Goal: Task Accomplishment & Management: Complete application form

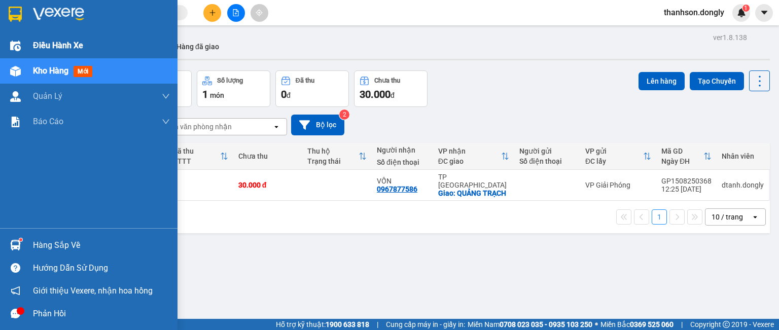
click at [21, 42] on div at bounding box center [16, 46] width 18 height 18
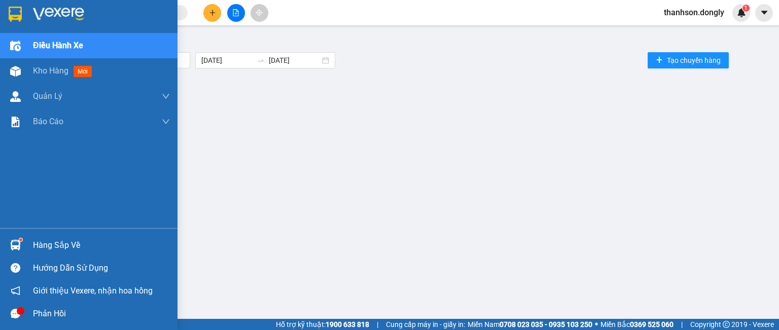
drag, startPoint x: 38, startPoint y: 67, endPoint x: 119, endPoint y: 26, distance: 90.9
click at [38, 67] on span "Kho hàng" at bounding box center [50, 71] width 35 height 10
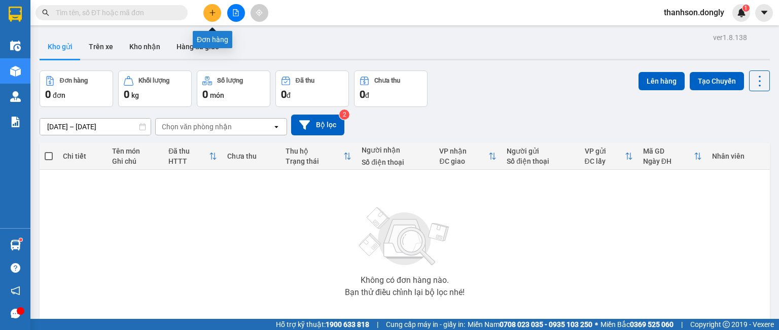
click at [213, 13] on icon "plus" at bounding box center [212, 12] width 6 height 1
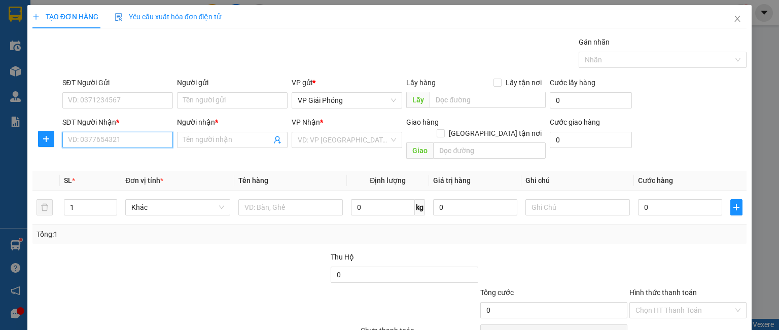
click at [125, 138] on input "SĐT Người Nhận *" at bounding box center [117, 140] width 111 height 16
click at [116, 158] on div "0988471819 - [PERSON_NAME]" at bounding box center [117, 159] width 100 height 11
type input "0988471819"
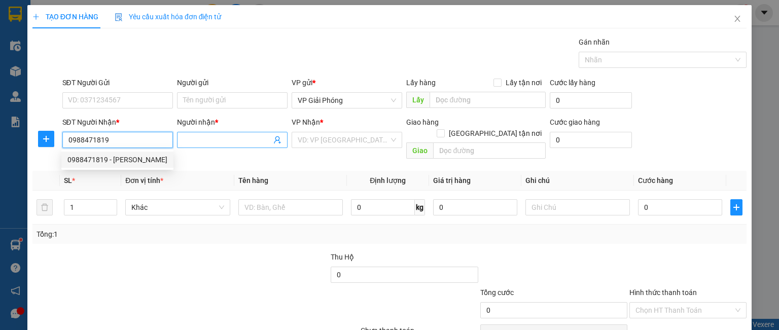
type input "Phương"
checkbox input "true"
type input "TTNC"
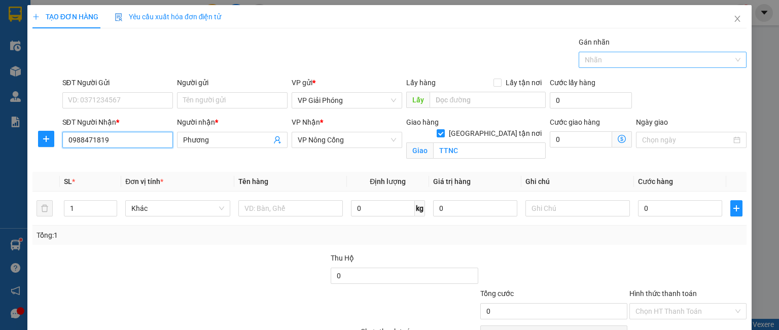
click at [620, 62] on div at bounding box center [657, 60] width 153 height 12
type input "0988471819"
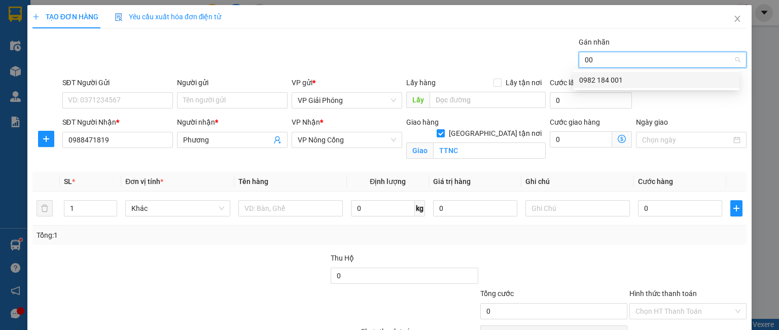
type input "001"
click at [604, 83] on div "0982 184 001" at bounding box center [656, 80] width 154 height 11
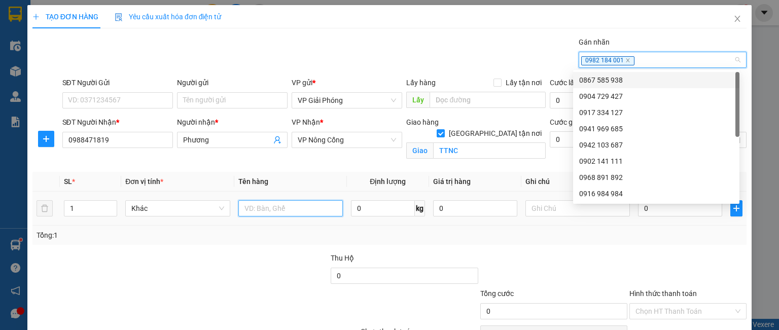
click at [247, 204] on input "text" at bounding box center [290, 208] width 104 height 16
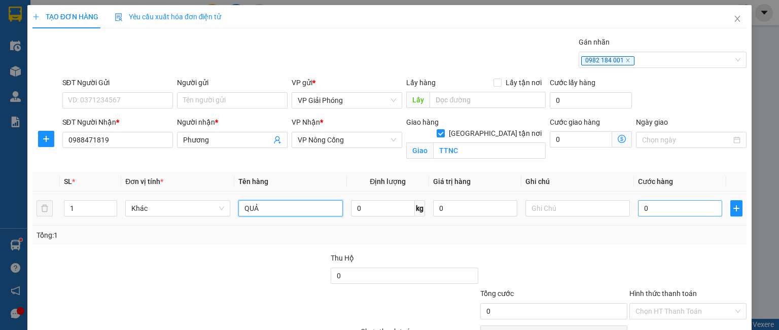
type input "QUẢ"
click at [664, 209] on input "0" at bounding box center [680, 208] width 84 height 16
type input "3"
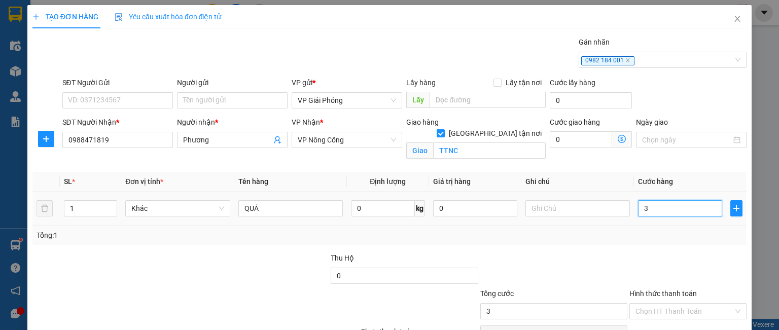
type input "30"
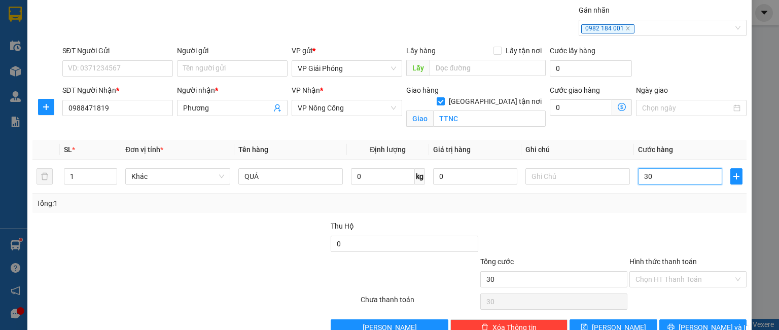
scroll to position [56, 0]
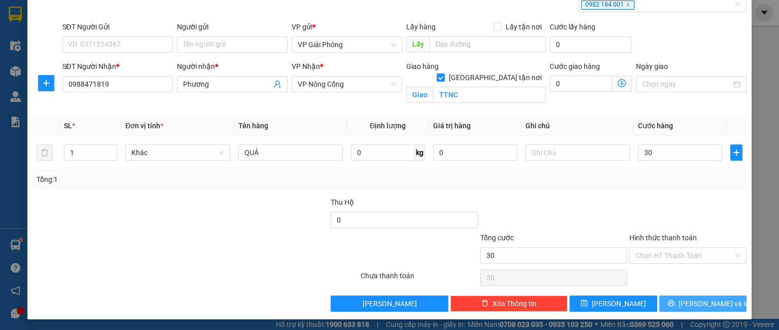
click at [683, 304] on button "[PERSON_NAME] và In" at bounding box center [703, 304] width 88 height 16
type input "30.000"
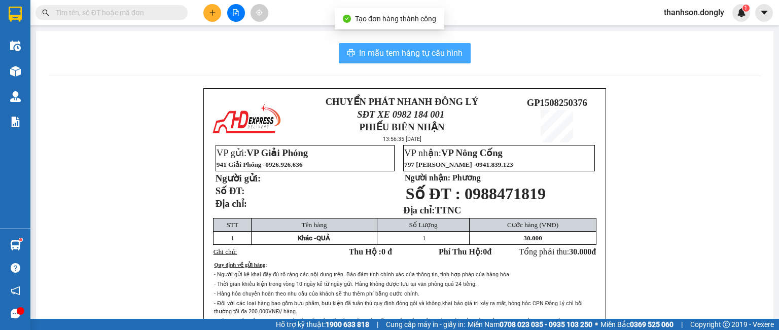
click at [388, 60] on button "In mẫu tem hàng tự cấu hình" at bounding box center [405, 53] width 132 height 20
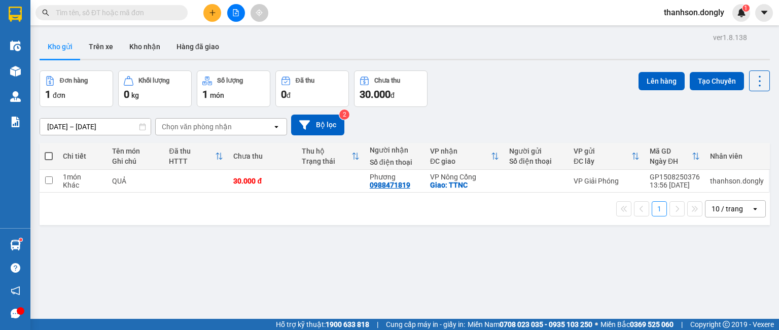
click at [48, 154] on span at bounding box center [49, 156] width 8 height 8
click at [49, 151] on input "checkbox" at bounding box center [49, 151] width 0 height 0
checkbox input "true"
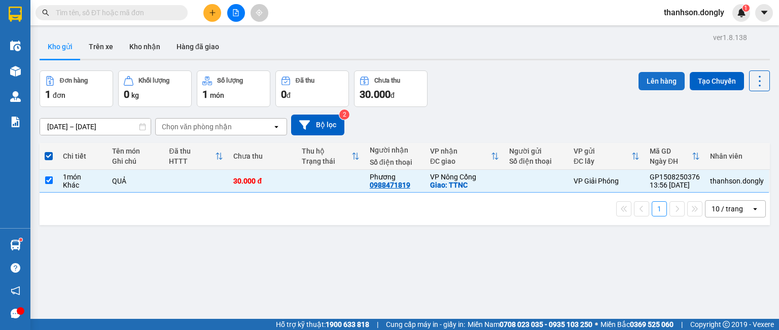
click at [659, 79] on button "Lên hàng" at bounding box center [661, 81] width 46 height 18
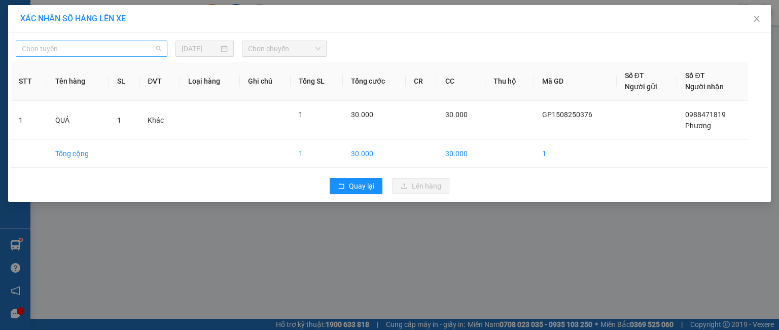
click at [142, 55] on span "Chọn tuyến" at bounding box center [91, 48] width 139 height 15
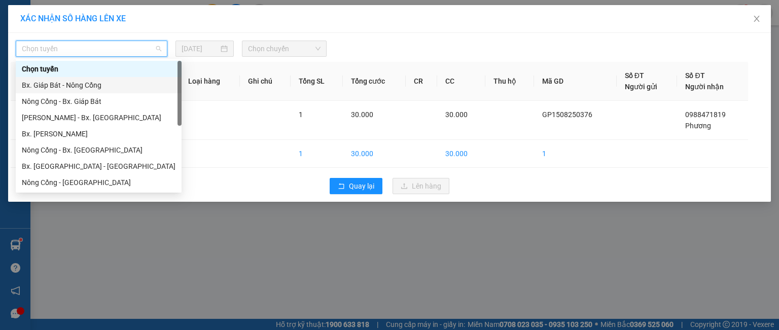
click at [126, 83] on div "Bx. Giáp Bát - Nông Cống" at bounding box center [99, 85] width 154 height 11
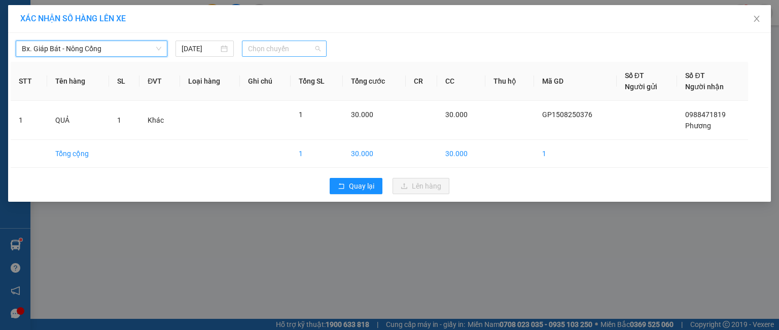
click at [248, 43] on span "Chọn chuyến" at bounding box center [284, 48] width 73 height 15
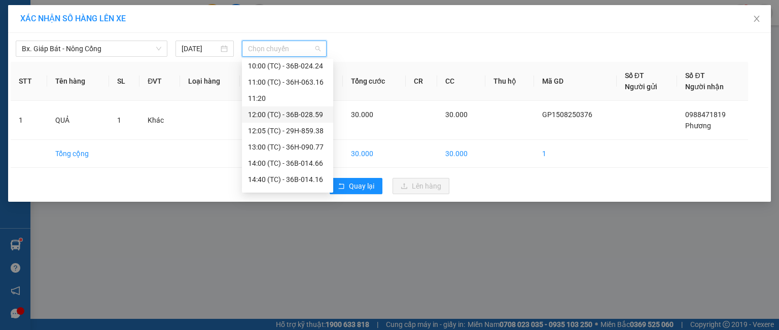
scroll to position [152, 0]
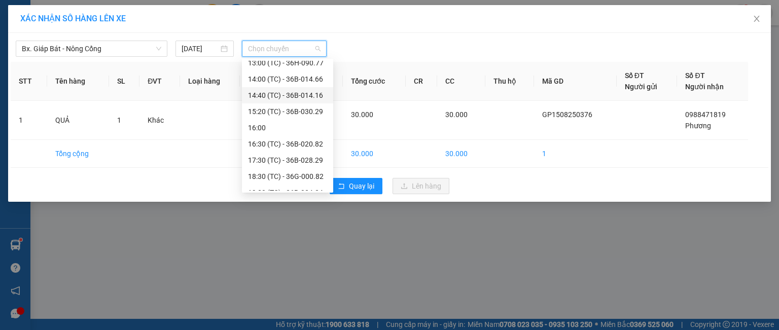
click at [288, 93] on div "14:40 (TC) - 36B-014.16" at bounding box center [287, 95] width 79 height 11
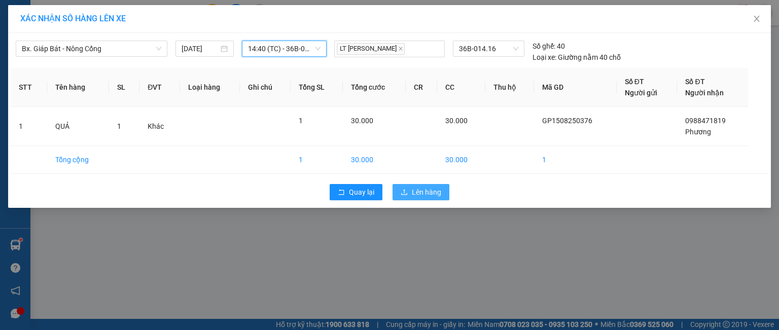
click at [405, 191] on icon "upload" at bounding box center [404, 192] width 7 height 7
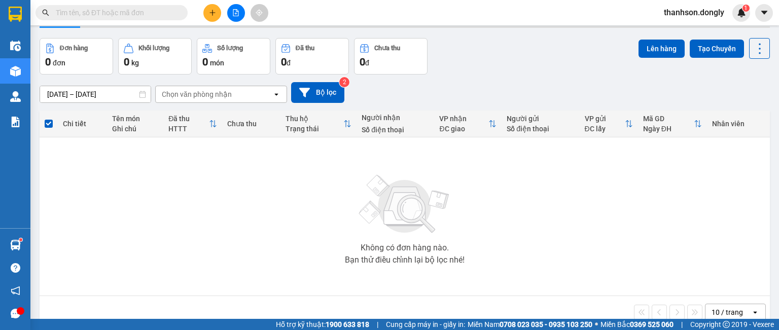
scroll to position [50, 0]
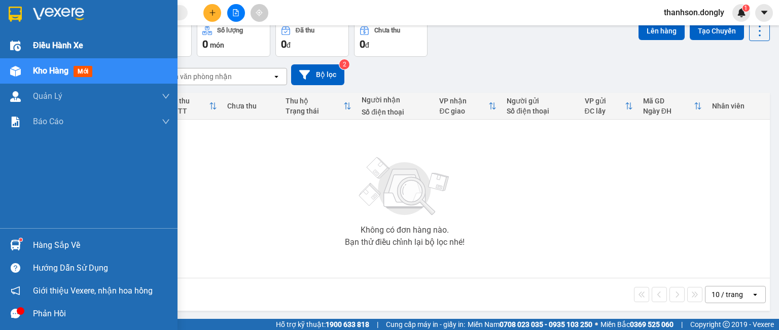
click at [18, 46] on img at bounding box center [15, 46] width 11 height 11
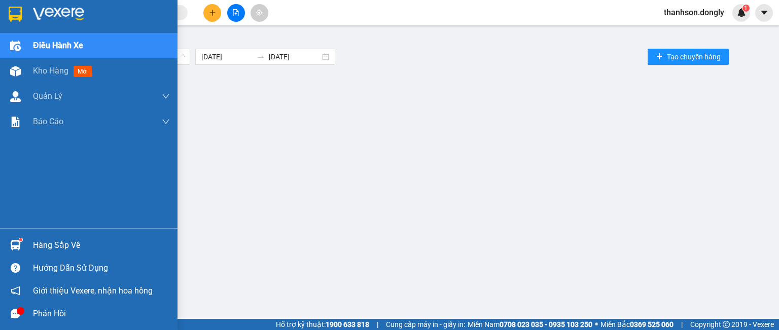
scroll to position [4, 0]
click at [24, 68] on div "Kho hàng mới" at bounding box center [88, 70] width 177 height 25
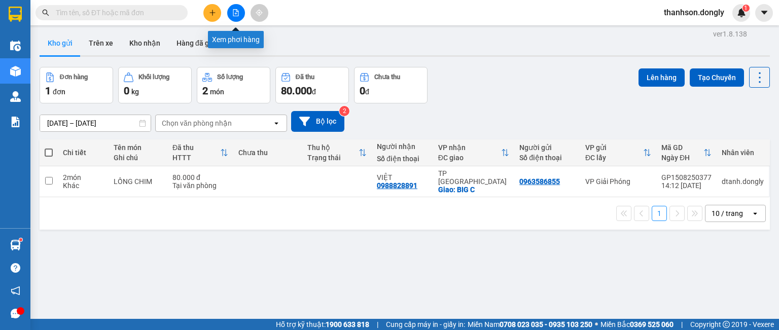
click at [235, 7] on button at bounding box center [236, 13] width 18 height 18
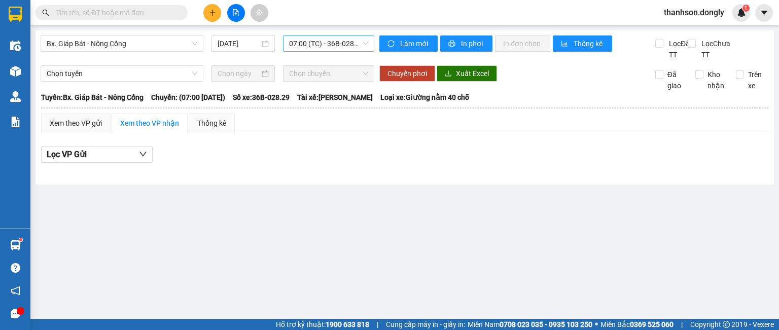
click at [301, 41] on span "07:00 (TC) - 36B-028.29" at bounding box center [329, 43] width 80 height 15
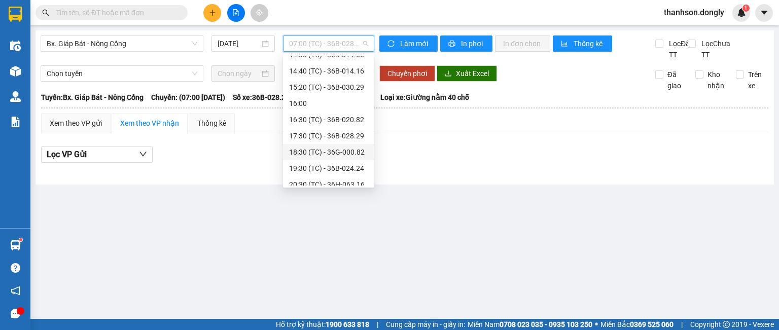
scroll to position [178, 0]
click at [319, 64] on div "14:40 (TC) - 36B-014.16" at bounding box center [328, 63] width 79 height 11
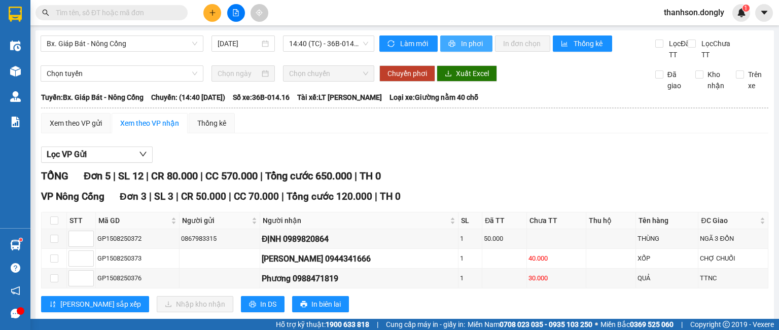
click at [452, 39] on button "In phơi" at bounding box center [466, 43] width 52 height 16
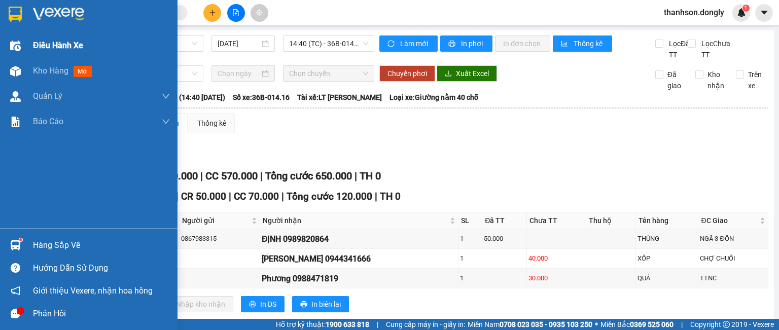
click at [27, 39] on div "Điều hành xe" at bounding box center [88, 45] width 177 height 25
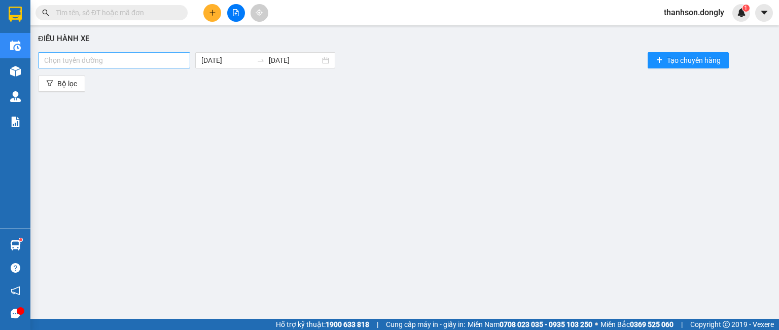
click at [136, 63] on div at bounding box center [114, 60] width 147 height 12
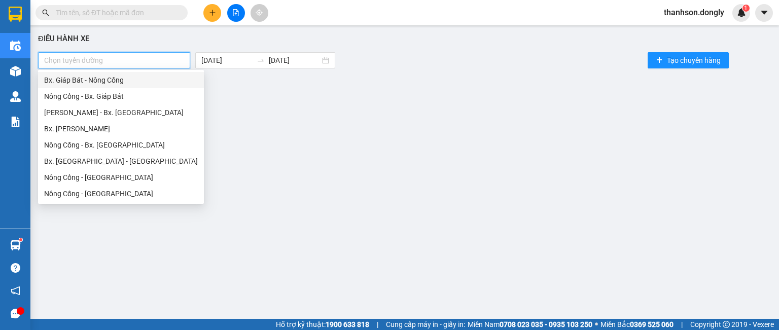
click at [130, 81] on div "Bx. Giáp Bát - Nông Cống" at bounding box center [121, 80] width 154 height 11
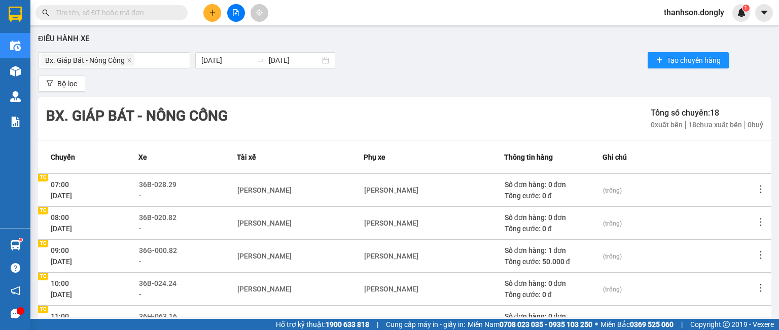
click at [288, 316] on div "LT [PERSON_NAME]" at bounding box center [268, 321] width 63 height 11
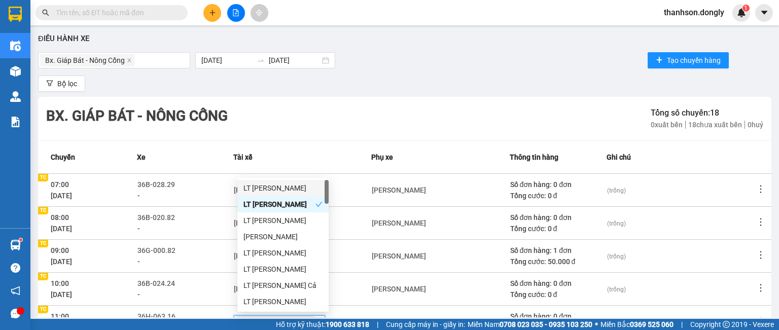
click at [305, 320] on icon "close" at bounding box center [307, 322] width 5 height 5
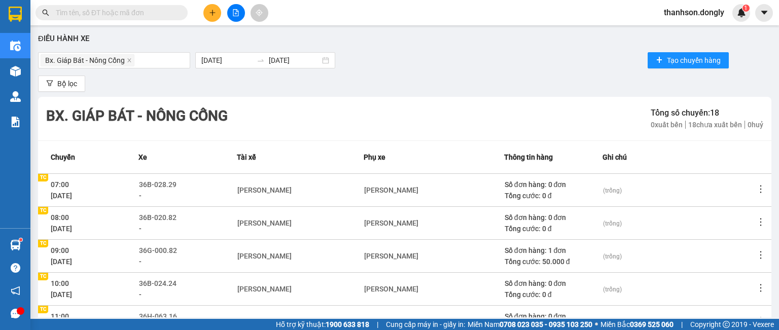
click at [245, 316] on div "---" at bounding box center [241, 321] width 8 height 11
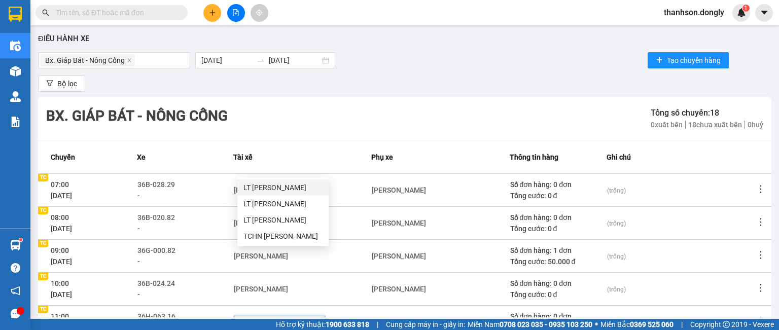
click at [252, 179] on div "LT [PERSON_NAME]" at bounding box center [282, 187] width 91 height 16
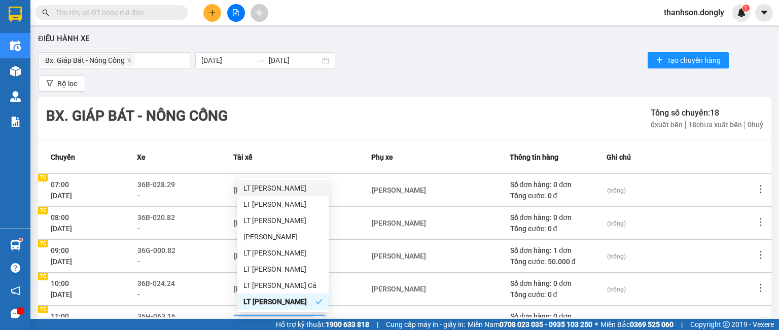
click at [416, 316] on div "[PERSON_NAME]" at bounding box center [399, 321] width 54 height 11
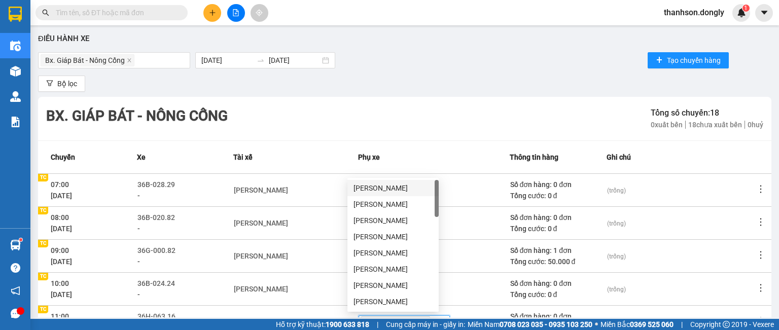
click at [422, 320] on icon "close" at bounding box center [424, 322] width 4 height 4
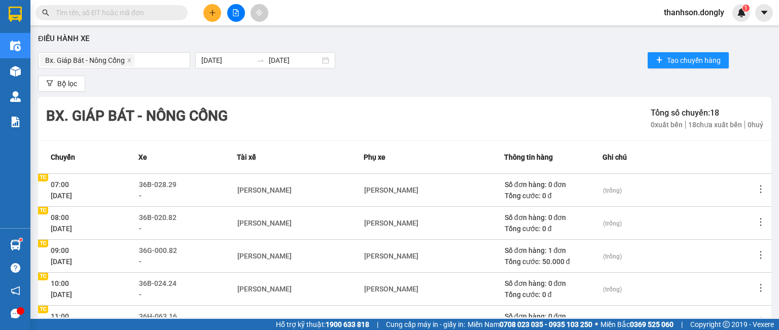
click at [364, 316] on div "---" at bounding box center [368, 321] width 8 height 11
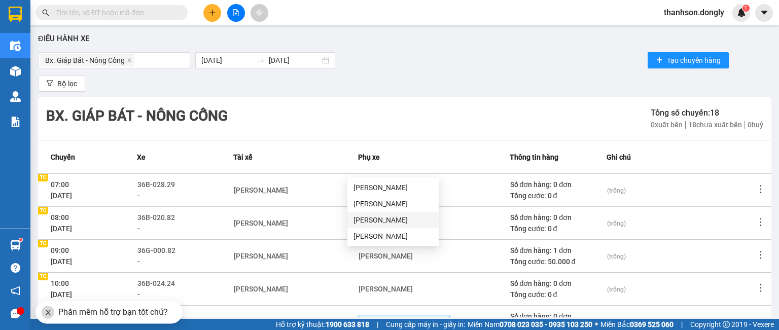
click at [379, 223] on div "[PERSON_NAME]" at bounding box center [392, 219] width 79 height 11
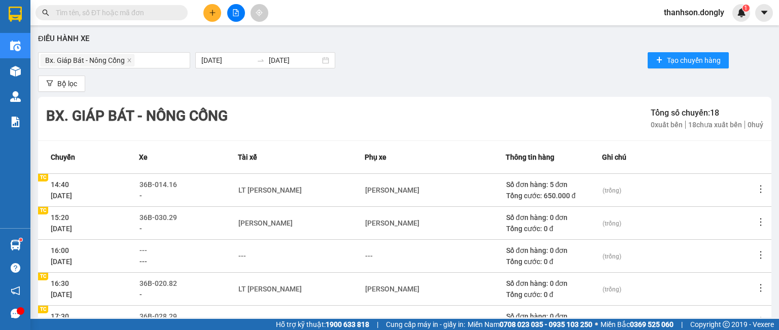
click at [282, 316] on div "LT [PERSON_NAME]" at bounding box center [269, 321] width 63 height 11
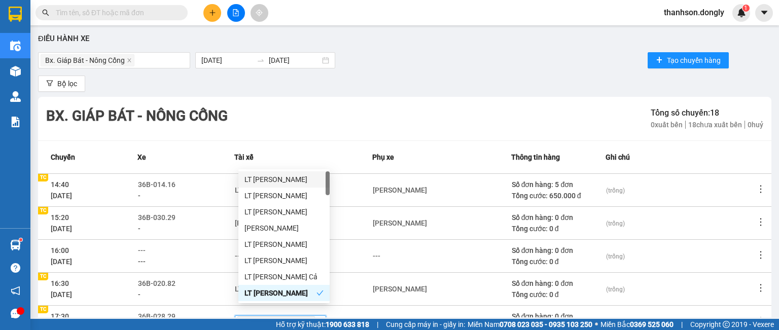
click at [306, 320] on icon "close" at bounding box center [308, 322] width 5 height 5
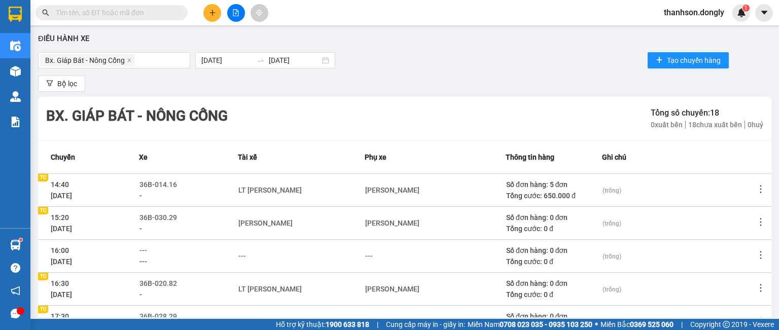
click at [246, 316] on div "---" at bounding box center [242, 321] width 8 height 11
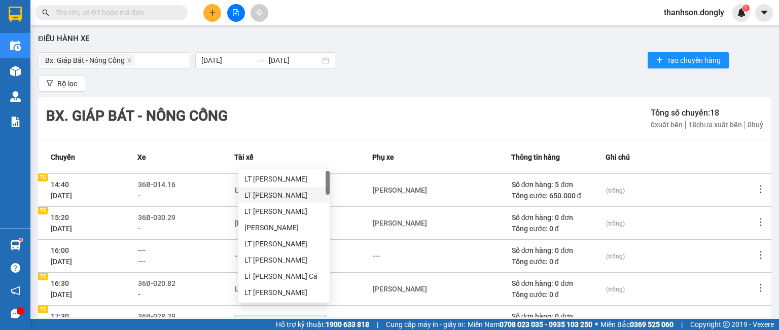
click at [276, 196] on div "LT [PERSON_NAME]" at bounding box center [283, 195] width 79 height 11
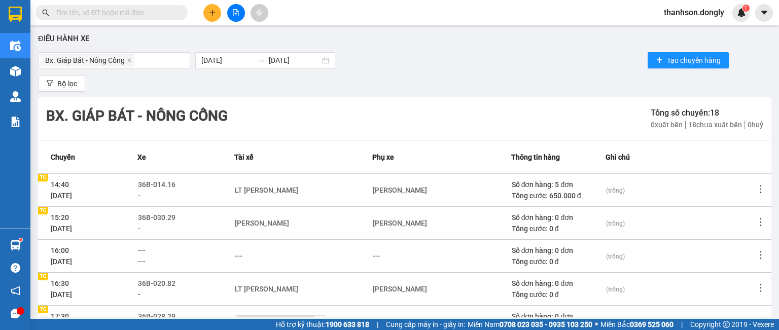
click at [342, 305] on td "LT [PERSON_NAME]" at bounding box center [303, 321] width 138 height 33
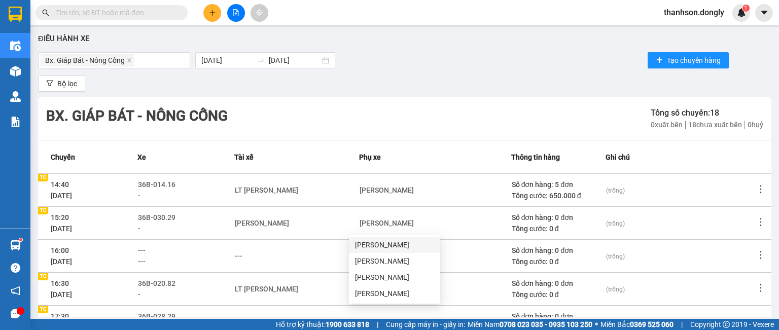
type input "THU"
click at [391, 245] on div "[PERSON_NAME]" at bounding box center [394, 244] width 79 height 11
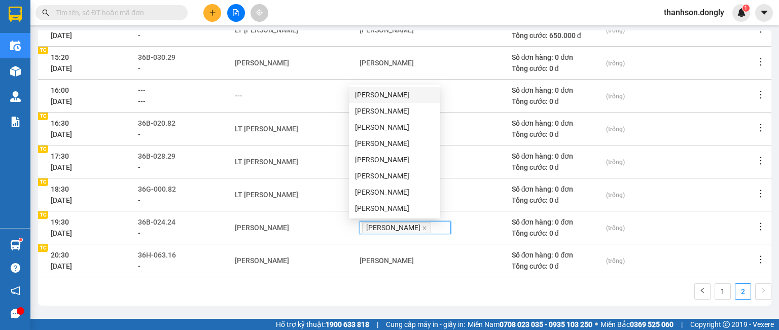
click at [316, 221] on td "[PERSON_NAME]" at bounding box center [296, 227] width 125 height 33
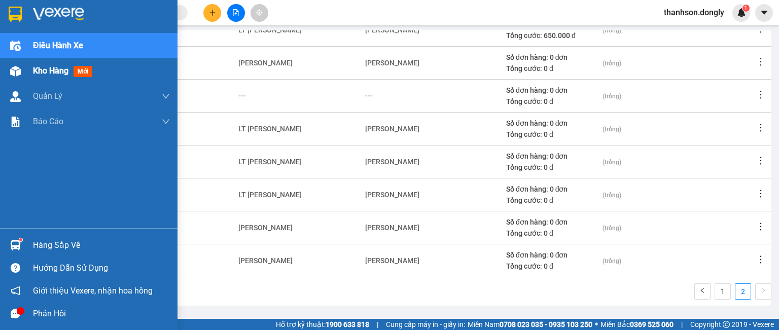
click at [41, 72] on span "Kho hàng" at bounding box center [50, 71] width 35 height 10
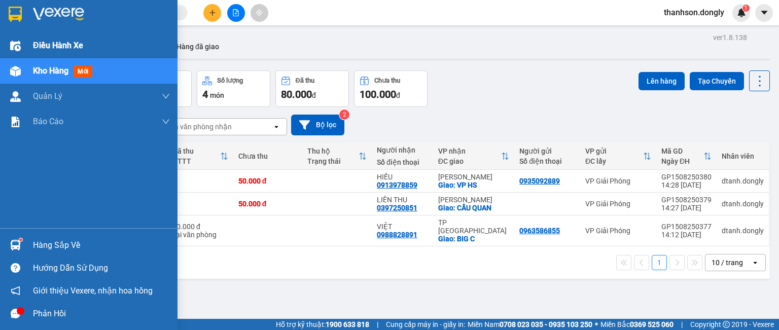
click at [40, 43] on span "Điều hành xe" at bounding box center [58, 45] width 50 height 13
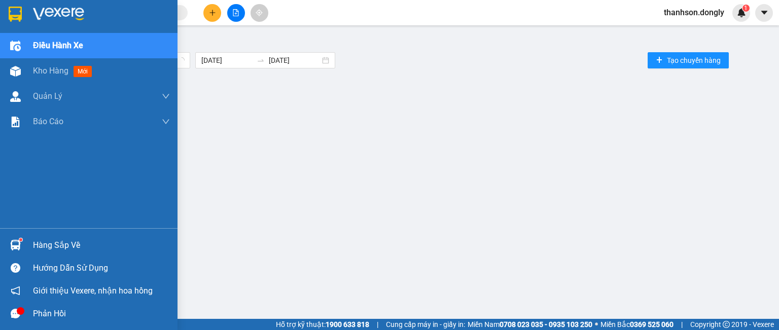
drag, startPoint x: 35, startPoint y: 68, endPoint x: 333, endPoint y: 16, distance: 302.1
click at [37, 68] on span "Kho hàng" at bounding box center [50, 71] width 35 height 10
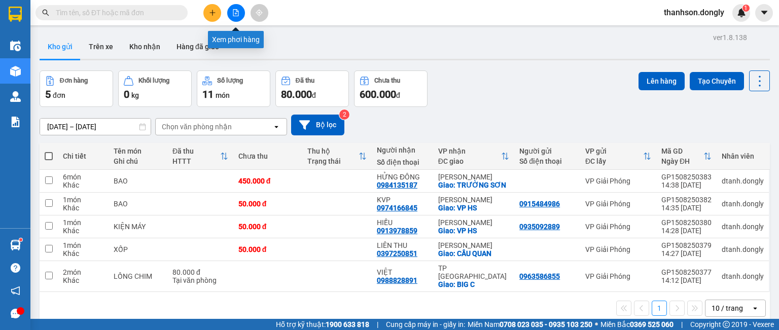
click at [235, 8] on button at bounding box center [236, 13] width 18 height 18
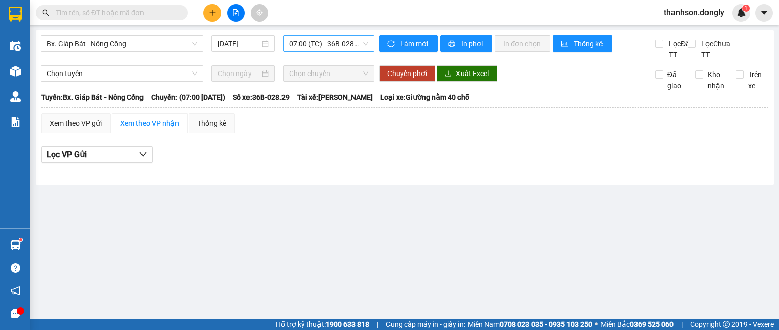
click at [300, 40] on span "07:00 (TC) - 36B-028.29" at bounding box center [329, 43] width 80 height 15
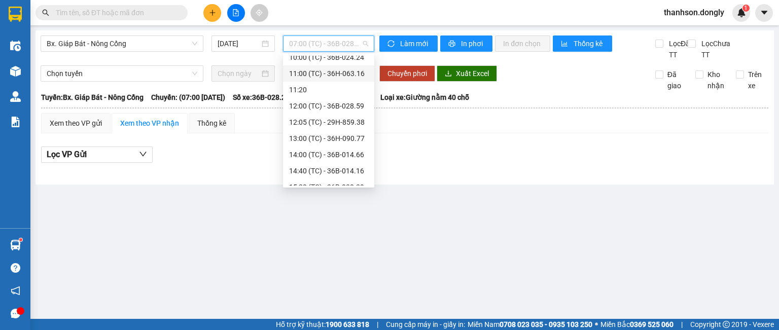
scroll to position [178, 0]
click at [339, 64] on div "14:40 (TC) - 36B-014.16" at bounding box center [328, 63] width 79 height 11
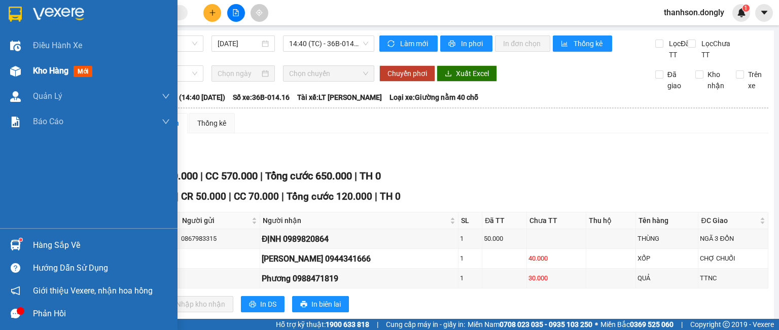
click at [29, 67] on div "Kho hàng mới" at bounding box center [88, 70] width 177 height 25
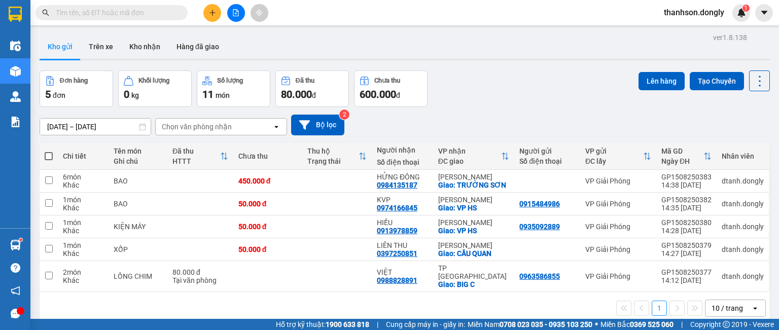
click at [51, 154] on span at bounding box center [49, 156] width 8 height 8
click at [49, 151] on input "checkbox" at bounding box center [49, 151] width 0 height 0
checkbox input "true"
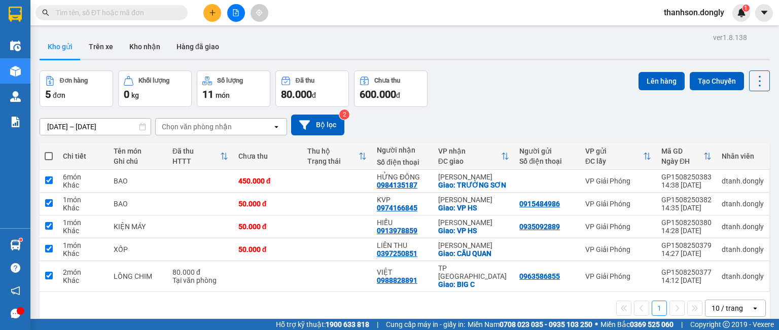
checkbox input "true"
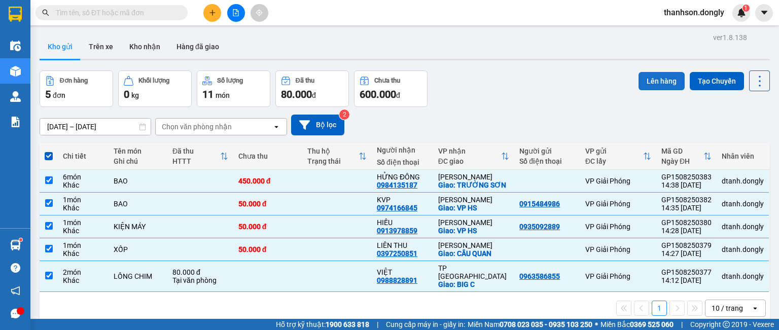
click at [659, 82] on button "Lên hàng" at bounding box center [661, 81] width 46 height 18
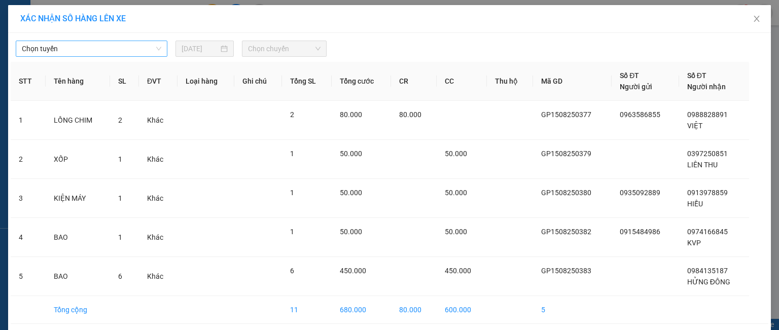
click at [114, 53] on span "Chọn tuyến" at bounding box center [91, 48] width 139 height 15
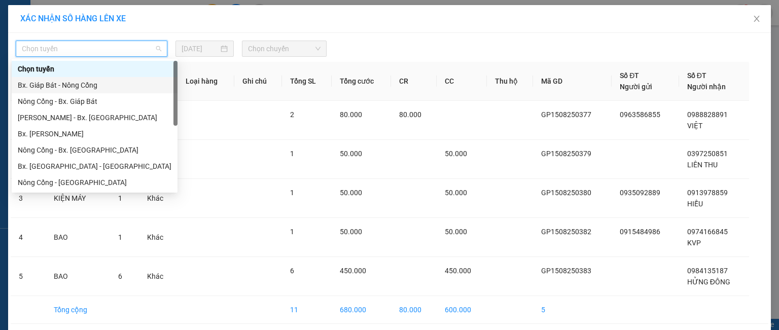
click at [89, 88] on div "Bx. Giáp Bát - Nông Cống" at bounding box center [95, 85] width 154 height 11
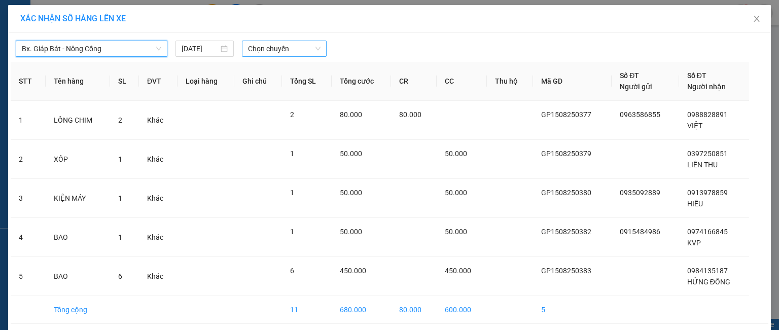
click at [264, 50] on span "Chọn chuyến" at bounding box center [284, 48] width 73 height 15
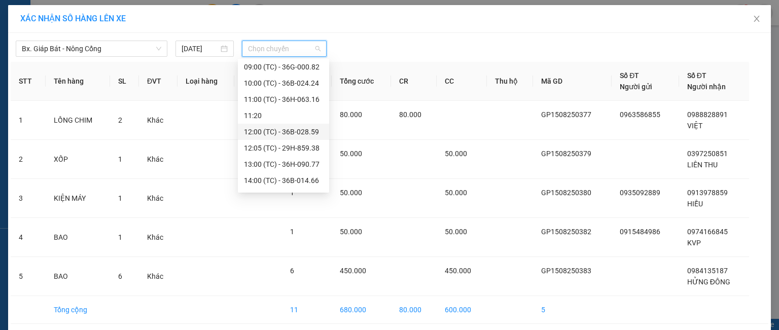
scroll to position [101, 0]
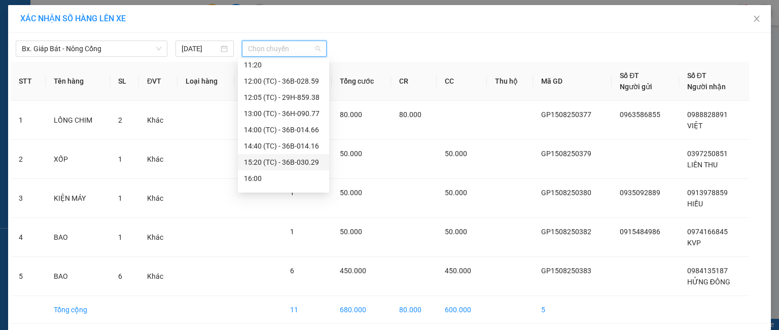
click at [287, 160] on div "15:20 (TC) - 36B-030.29" at bounding box center [283, 162] width 79 height 11
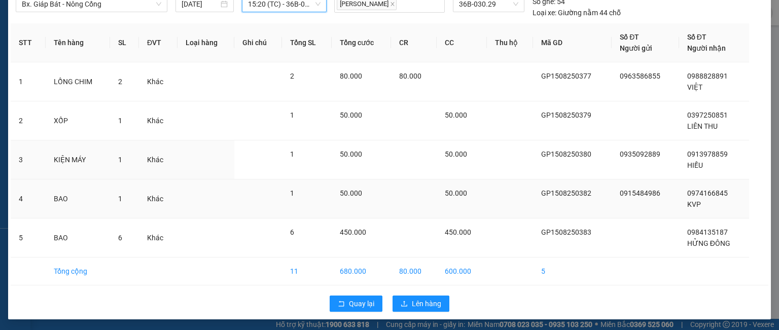
scroll to position [45, 0]
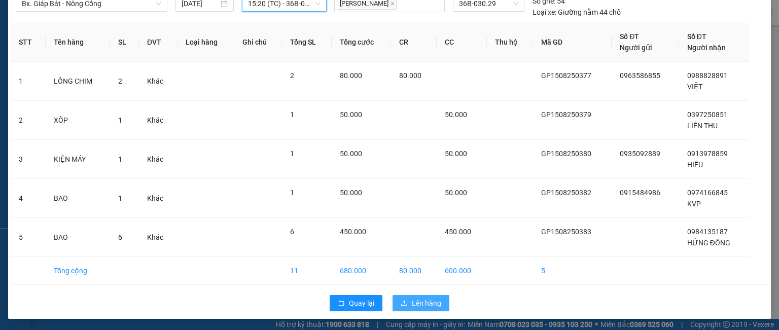
click at [413, 304] on span "Lên hàng" at bounding box center [426, 303] width 29 height 11
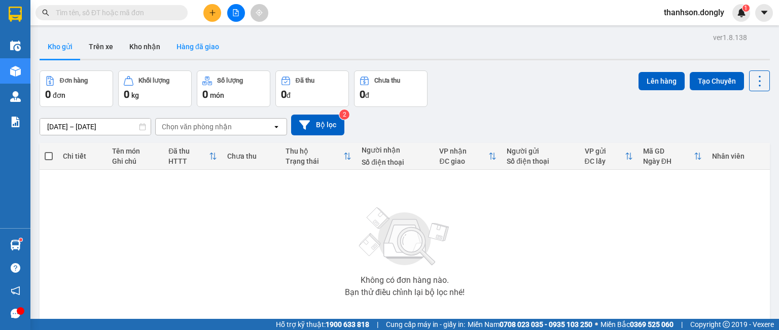
click at [223, 58] on button "Hàng đã giao" at bounding box center [197, 46] width 59 height 24
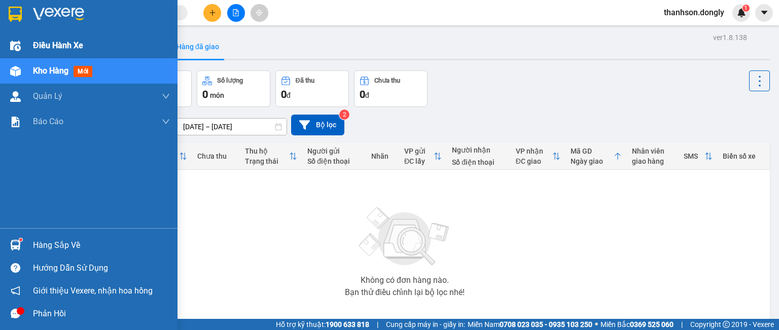
click at [42, 46] on span "Điều hành xe" at bounding box center [58, 45] width 50 height 13
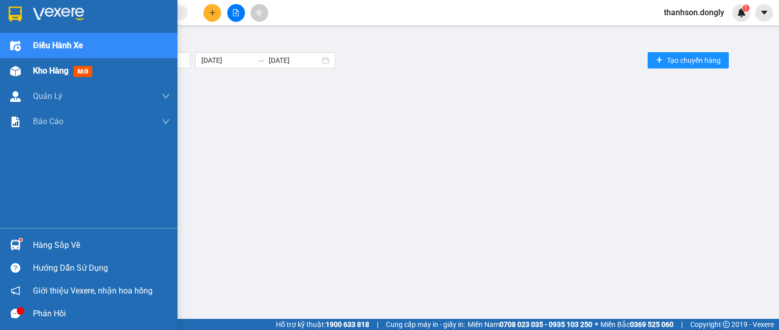
click at [41, 68] on span "Kho hàng" at bounding box center [50, 71] width 35 height 10
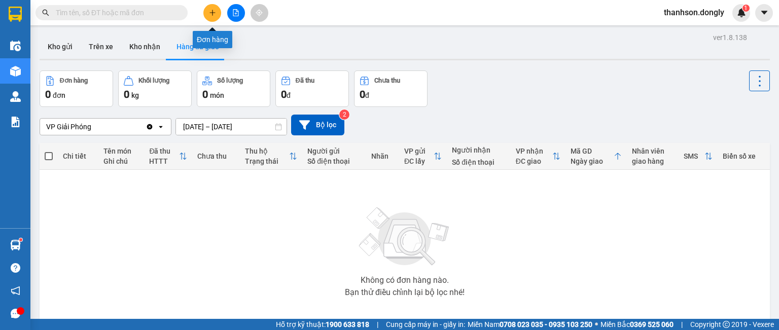
click at [211, 14] on icon "plus" at bounding box center [212, 12] width 7 height 7
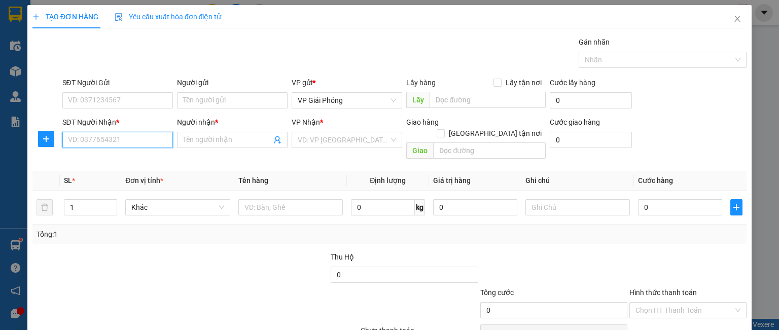
click at [156, 142] on input "SĐT Người Nhận *" at bounding box center [117, 140] width 111 height 16
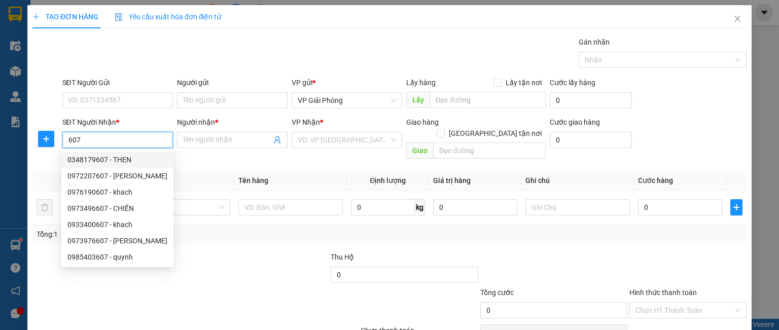
click at [105, 162] on div "0348179607 - THEN" at bounding box center [117, 159] width 100 height 11
type input "0348179607"
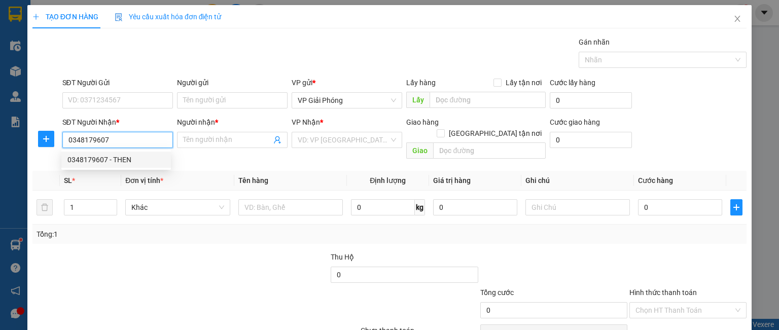
type input "THEN"
checkbox input "true"
type input "VPNC"
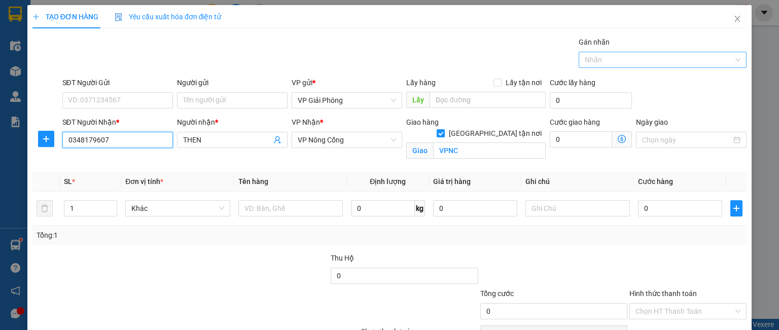
click at [597, 62] on div at bounding box center [657, 60] width 153 height 12
type input "0348179607"
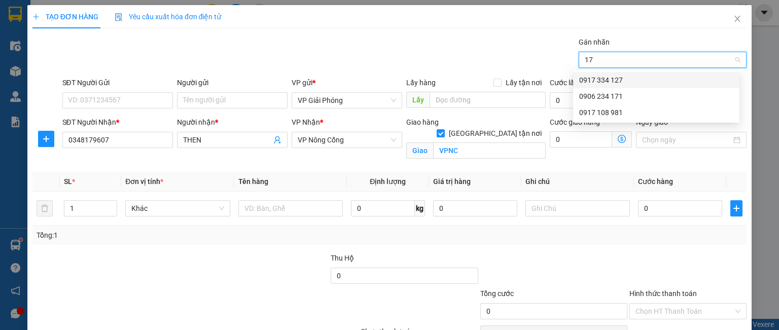
type input "171"
click at [608, 74] on div "0906 234 171" at bounding box center [656, 80] width 166 height 16
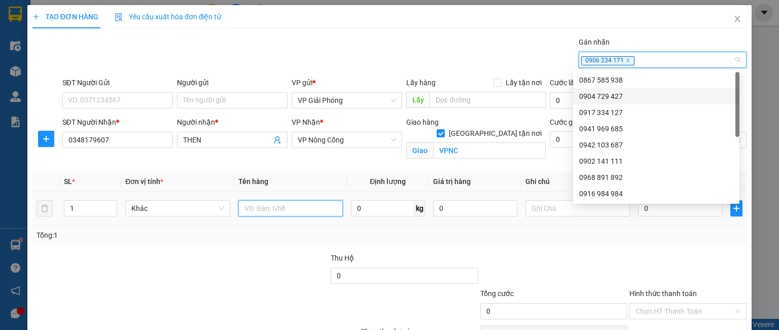
click at [247, 204] on input "text" at bounding box center [290, 208] width 104 height 16
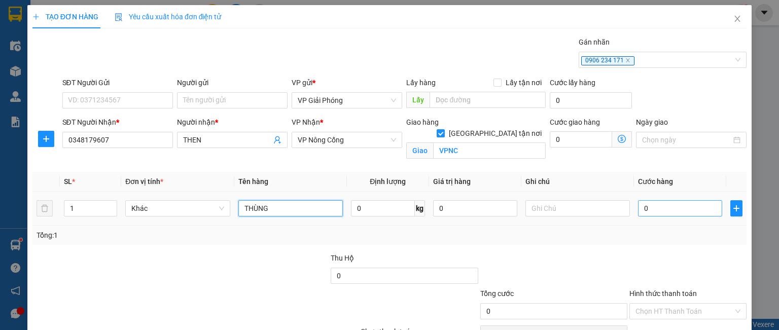
type input "THÙNG"
click at [649, 203] on input "0" at bounding box center [680, 208] width 84 height 16
type input "5"
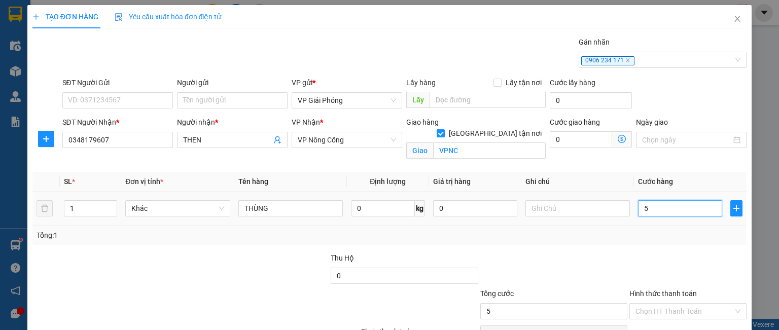
type input "50"
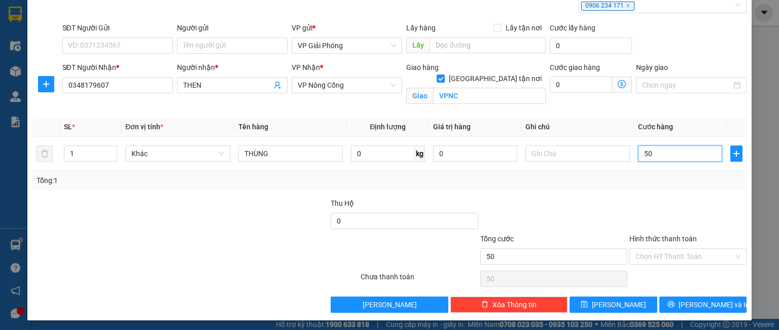
scroll to position [56, 0]
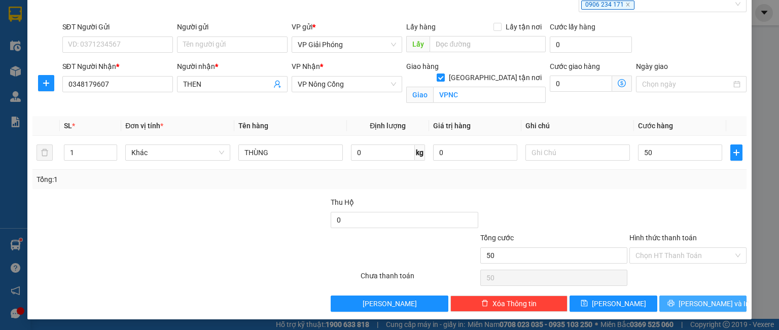
type input "50.000"
click at [679, 298] on button "[PERSON_NAME] và In" at bounding box center [703, 304] width 88 height 16
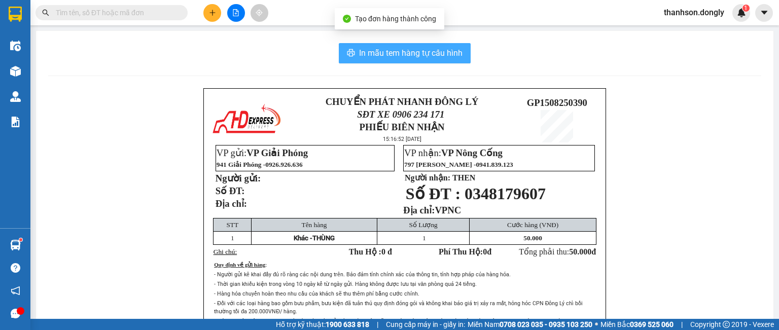
click at [408, 49] on span "In mẫu tem hàng tự cấu hình" at bounding box center [410, 53] width 103 height 13
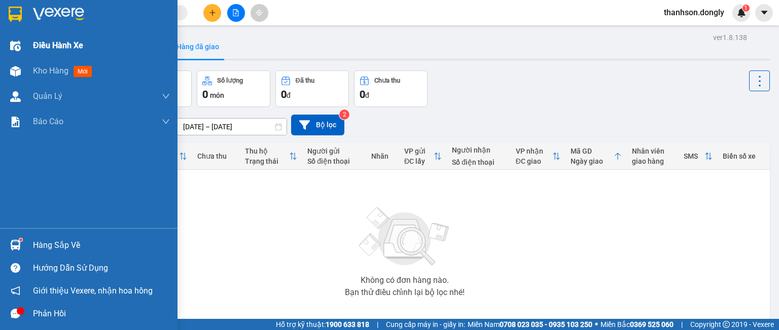
click at [29, 43] on div "Điều hành xe" at bounding box center [88, 45] width 177 height 25
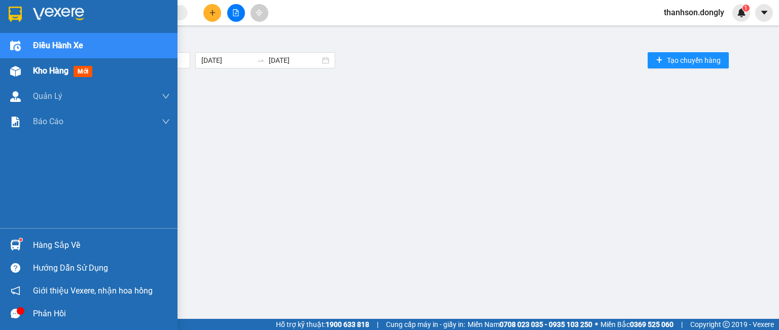
click at [46, 70] on span "Kho hàng" at bounding box center [50, 71] width 35 height 10
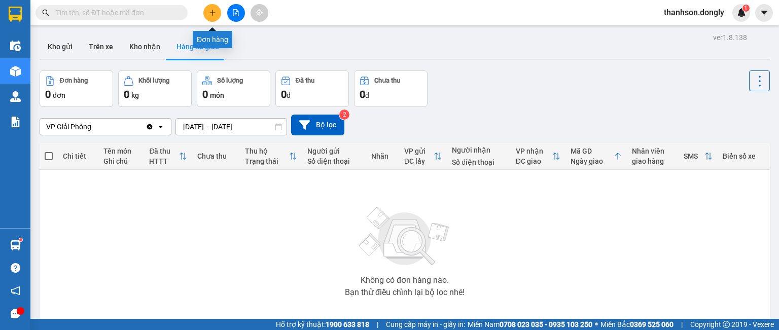
click at [214, 15] on icon "plus" at bounding box center [212, 12] width 7 height 7
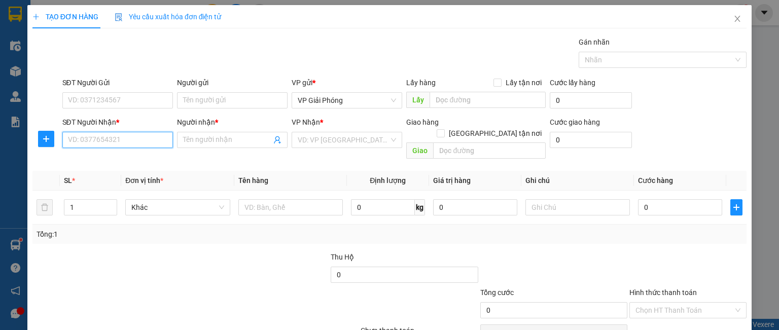
click at [105, 132] on input "SĐT Người Nhận *" at bounding box center [117, 140] width 111 height 16
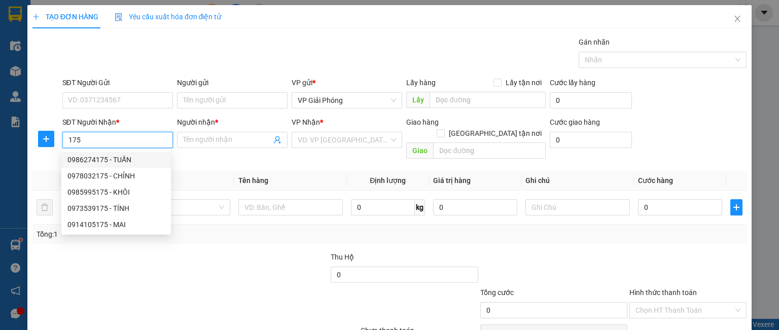
click at [98, 158] on div "0986274175 - TUẤN" at bounding box center [115, 159] width 97 height 11
type input "0986274175"
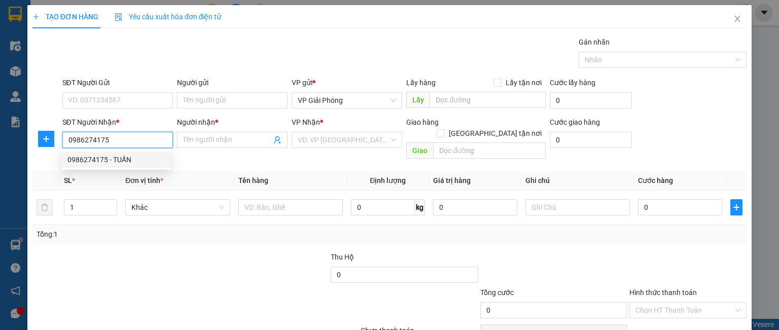
type input "TUẤN"
checkbox input "true"
type input "THĂNG THỌ"
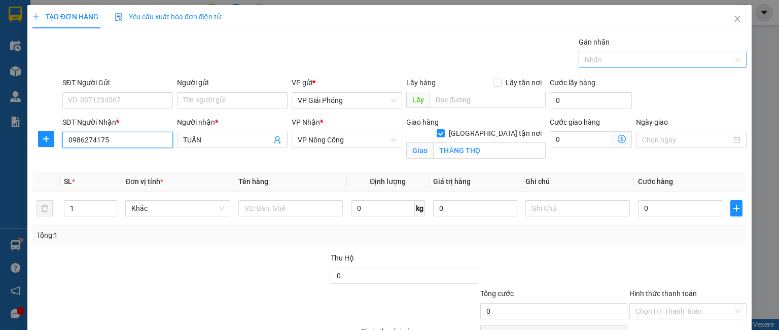
click at [598, 52] on div "Nhãn" at bounding box center [662, 60] width 168 height 16
type input "0986274175"
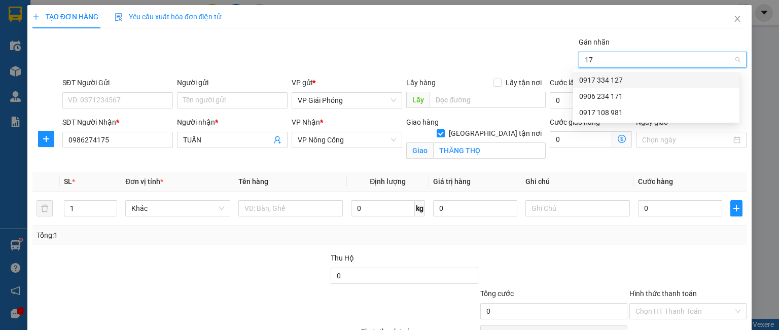
type input "171"
click at [607, 77] on div "0906 234 171" at bounding box center [656, 80] width 154 height 11
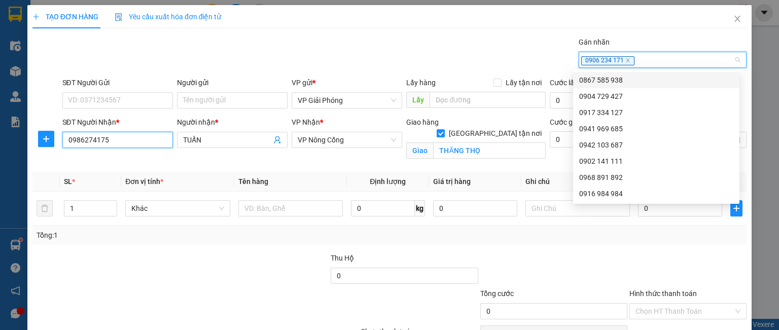
click at [152, 141] on input "0986274175" at bounding box center [117, 140] width 111 height 16
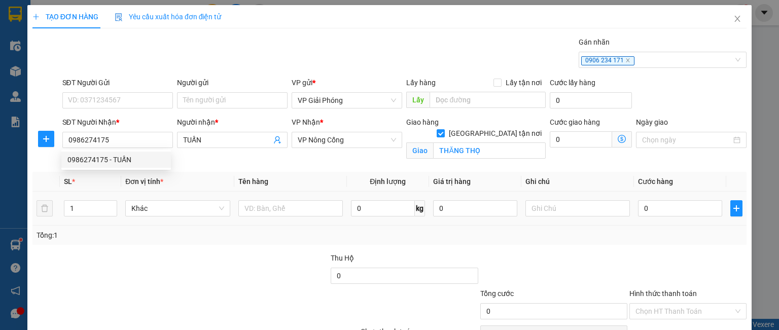
drag, startPoint x: 79, startPoint y: 208, endPoint x: 57, endPoint y: 215, distance: 23.4
click at [57, 215] on tr "1 Khác 0 kg 0 0" at bounding box center [389, 209] width 714 height 34
type input "2"
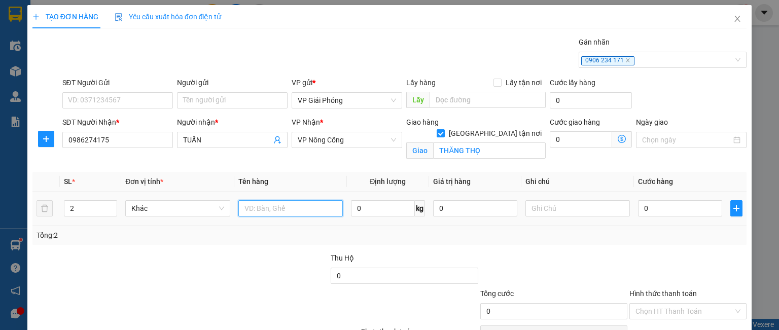
click at [310, 205] on input "text" at bounding box center [290, 208] width 104 height 16
type input "KIỆN"
click at [664, 208] on input "0" at bounding box center [680, 208] width 84 height 16
type input "1"
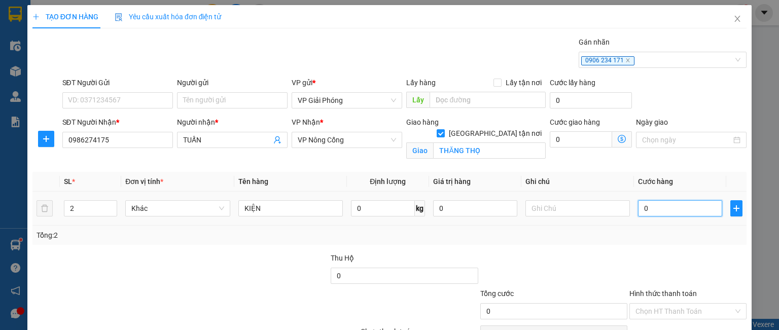
type input "1"
type input "10"
type input "100"
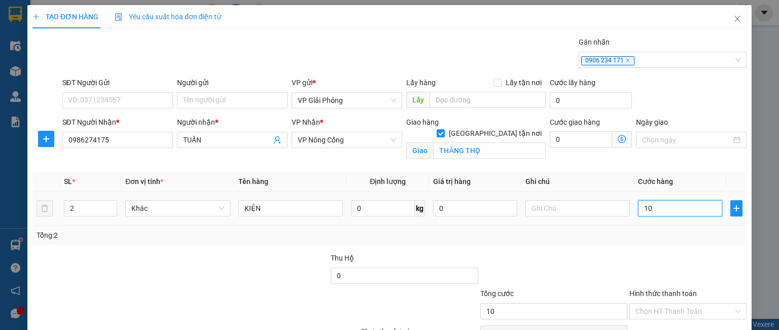
type input "100"
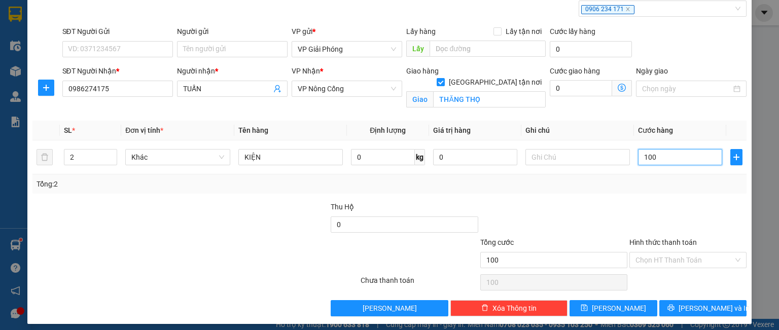
scroll to position [56, 0]
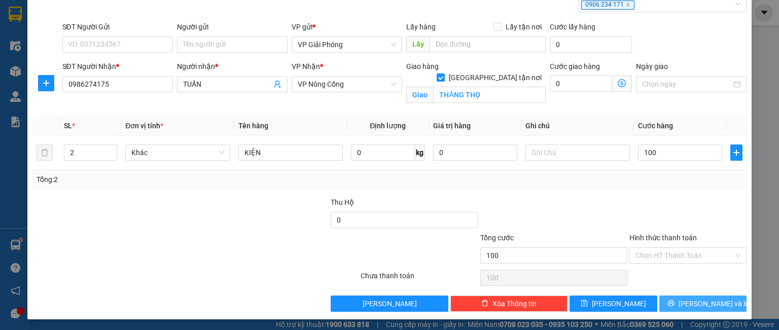
type input "100.000"
click at [674, 300] on icon "printer" at bounding box center [670, 303] width 7 height 7
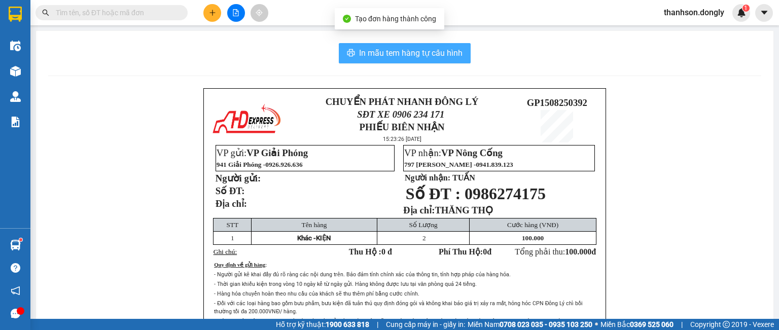
click at [399, 52] on span "In mẫu tem hàng tự cấu hình" at bounding box center [410, 53] width 103 height 13
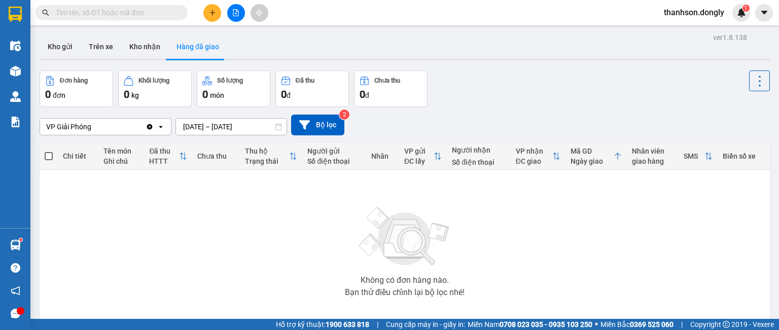
drag, startPoint x: 479, startPoint y: 47, endPoint x: 569, endPoint y: 44, distance: 90.8
click at [569, 48] on div "Kho gửi Trên xe Kho nhận Hàng đã giao" at bounding box center [405, 47] width 730 height 27
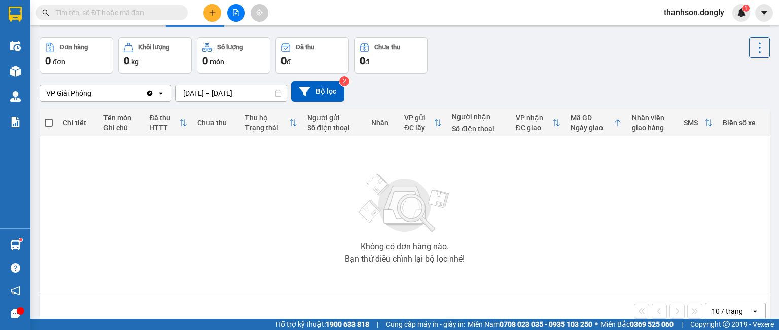
scroll to position [50, 0]
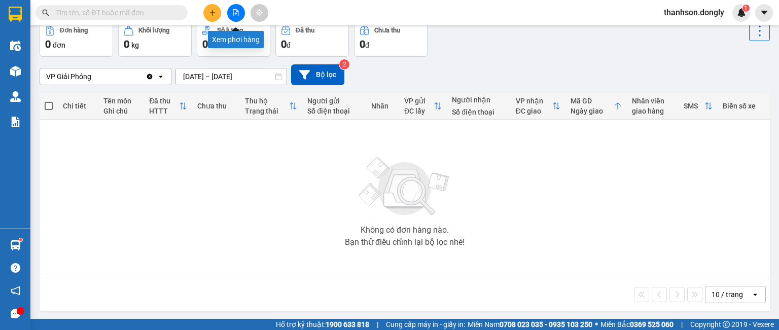
click at [236, 12] on icon "file-add" at bounding box center [236, 12] width 6 height 7
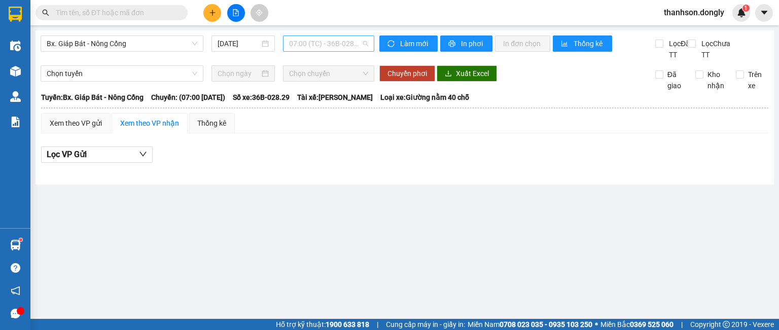
click at [320, 42] on span "07:00 (TC) - 36B-028.29" at bounding box center [329, 43] width 80 height 15
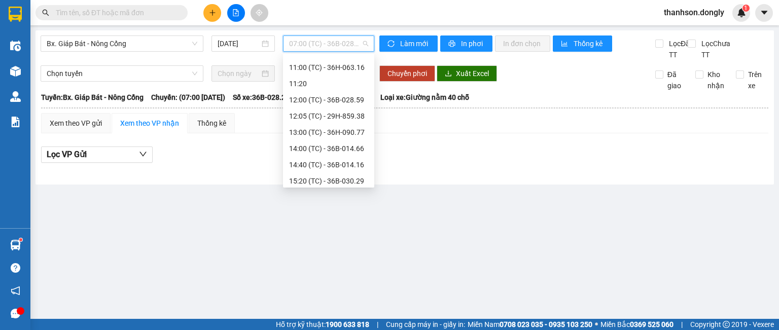
scroll to position [152, 0]
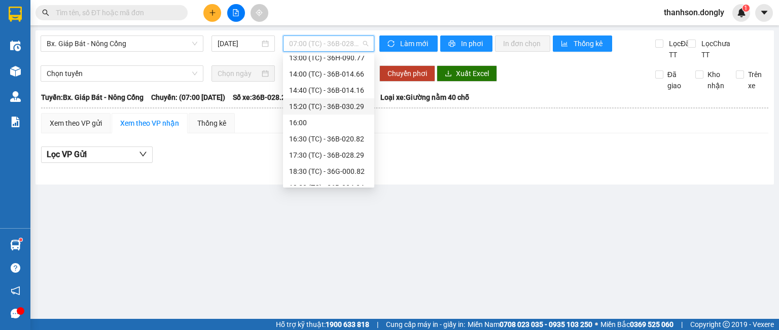
click at [326, 106] on div "15:20 (TC) - 36B-030.29" at bounding box center [328, 106] width 79 height 11
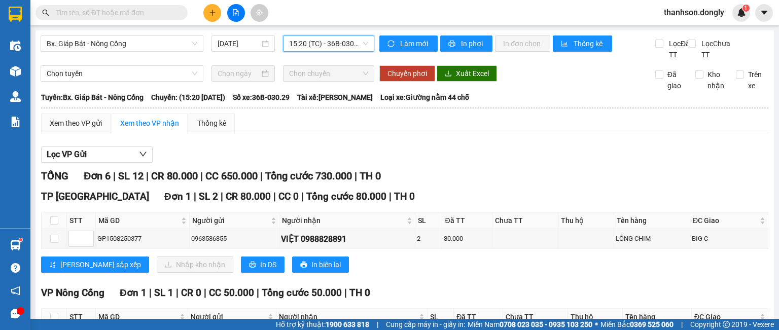
click at [326, 46] on span "15:20 (TC) - 36B-030.29" at bounding box center [329, 43] width 80 height 15
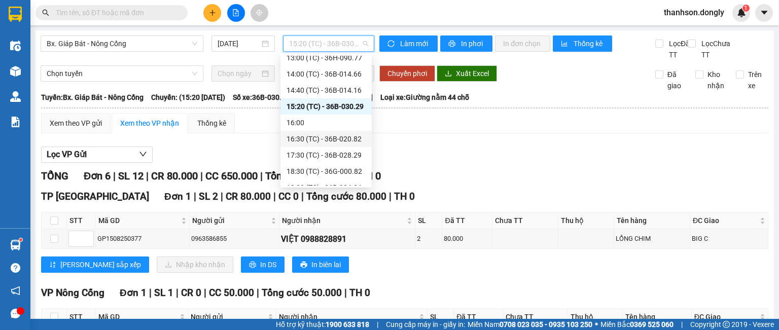
click at [344, 146] on div "16:30 (TC) - 36B-020.82" at bounding box center [325, 139] width 91 height 16
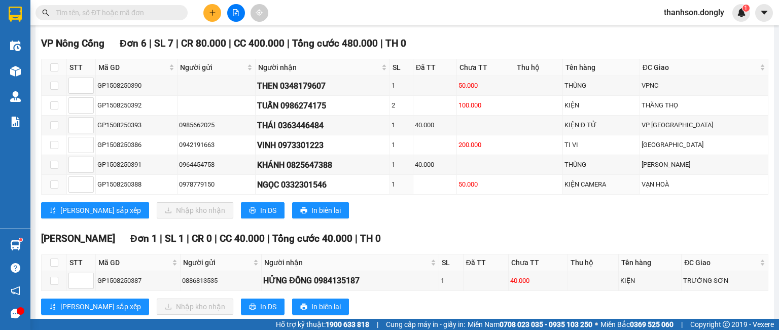
scroll to position [253, 0]
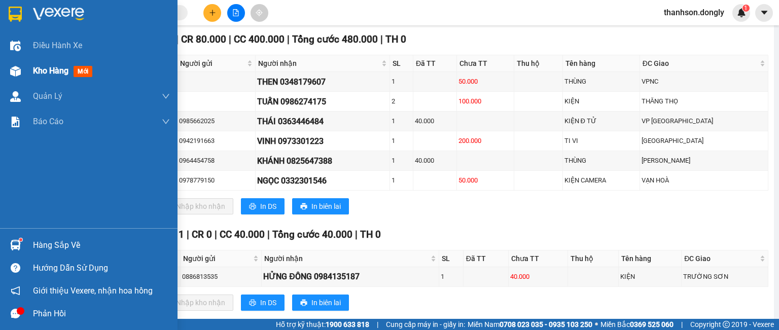
click at [34, 72] on span "Kho hàng" at bounding box center [50, 71] width 35 height 10
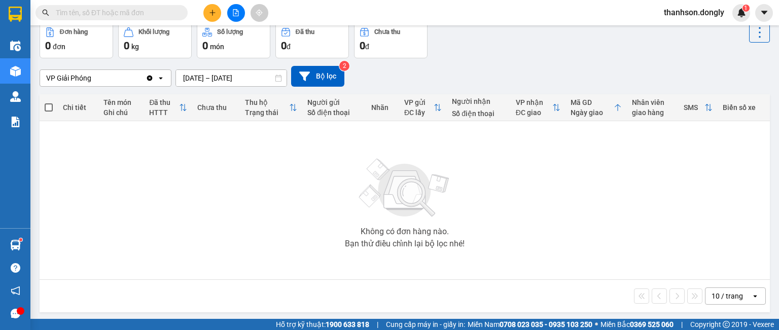
scroll to position [50, 0]
